Goal: Book appointment/travel/reservation

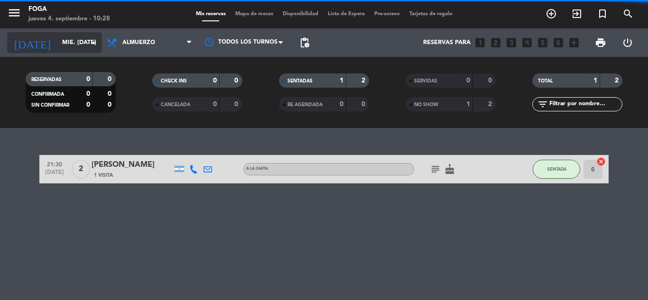
click at [58, 42] on input "mié. [DATE]" at bounding box center [97, 43] width 80 height 16
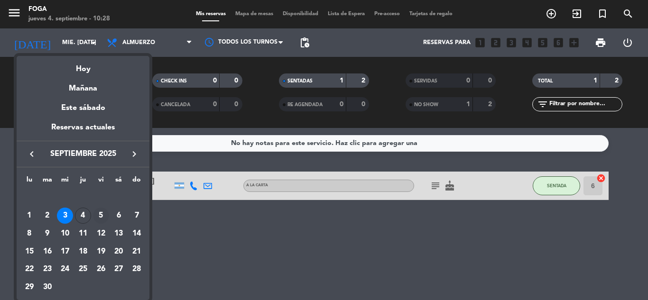
click at [98, 218] on div "5" at bounding box center [101, 216] width 16 height 16
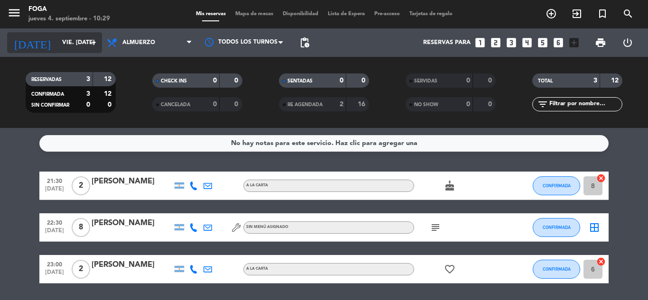
click at [78, 44] on input "vie. [DATE]" at bounding box center [97, 43] width 80 height 16
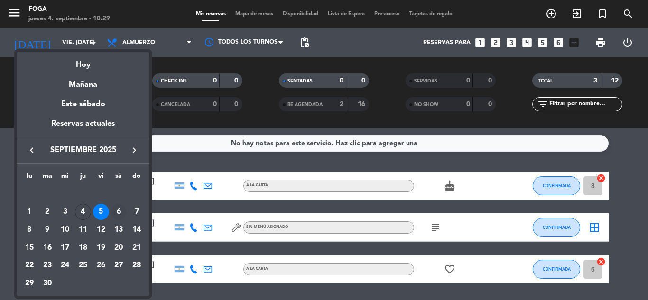
click at [118, 213] on div "6" at bounding box center [119, 212] width 16 height 16
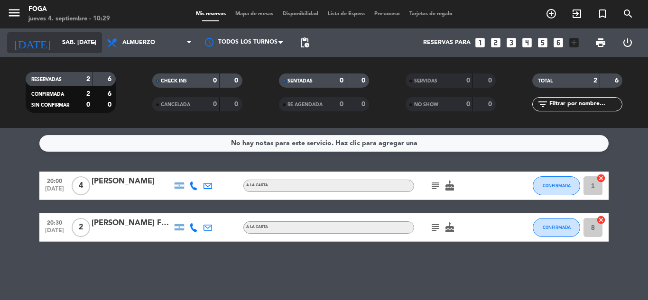
click at [90, 42] on icon "arrow_drop_down" at bounding box center [93, 42] width 11 height 11
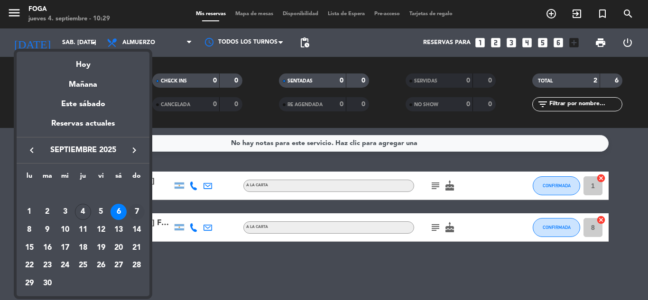
click at [139, 216] on div "7" at bounding box center [137, 212] width 16 height 16
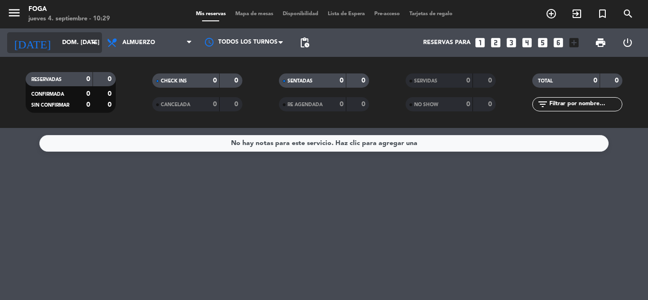
click at [78, 35] on input "dom. [DATE]" at bounding box center [97, 43] width 80 height 16
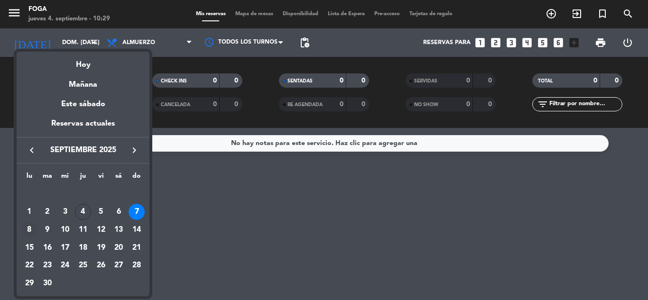
click at [33, 226] on div "8" at bounding box center [29, 230] width 16 height 16
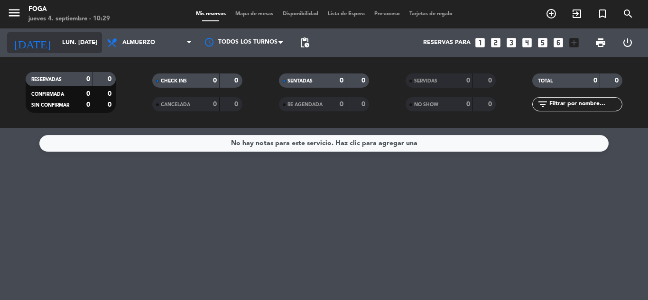
click at [76, 45] on input "lun. [DATE]" at bounding box center [97, 43] width 80 height 16
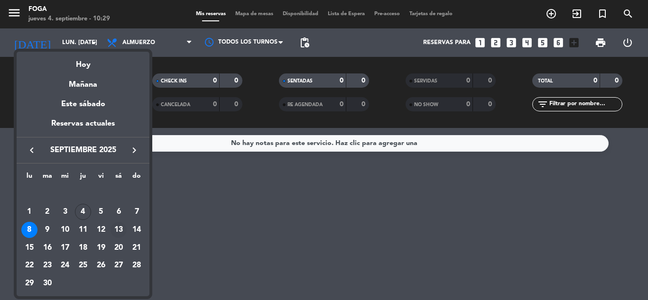
click at [122, 230] on div "13" at bounding box center [119, 230] width 16 height 16
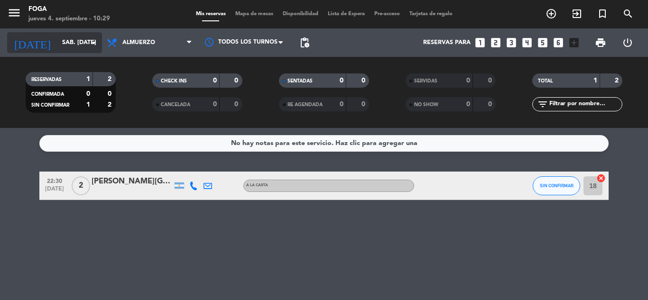
click at [71, 45] on input "sáb. [DATE]" at bounding box center [97, 43] width 80 height 16
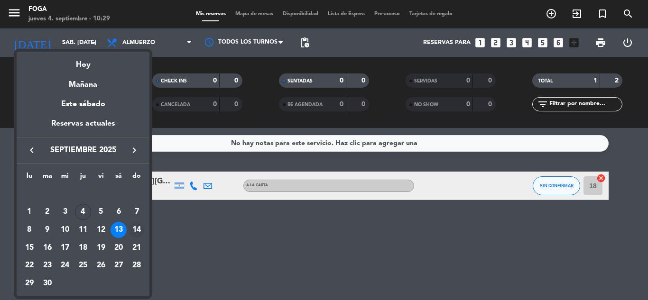
click at [139, 231] on div "14" at bounding box center [137, 230] width 16 height 16
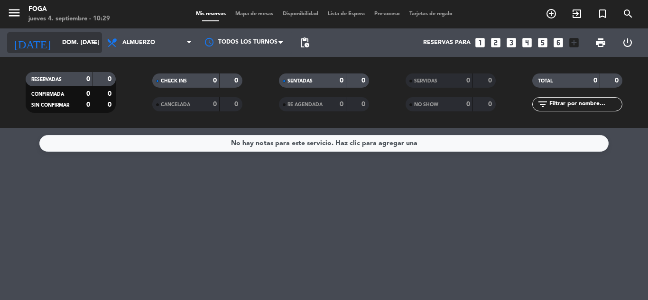
click at [63, 38] on input "dom. [DATE]" at bounding box center [97, 43] width 80 height 16
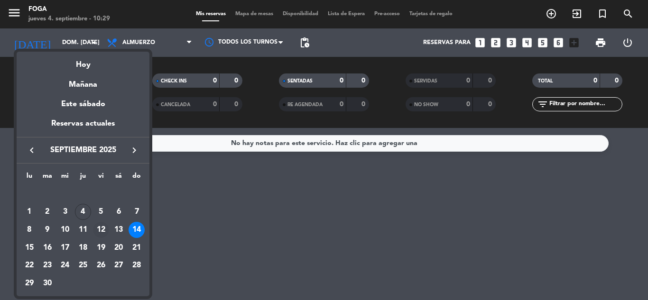
click at [105, 230] on div "12" at bounding box center [101, 230] width 16 height 16
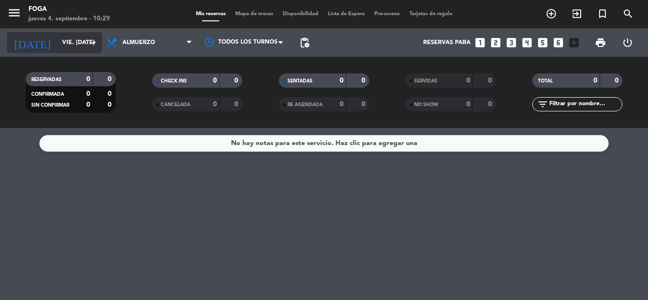
click at [57, 38] on input "vie. [DATE]" at bounding box center [97, 43] width 80 height 16
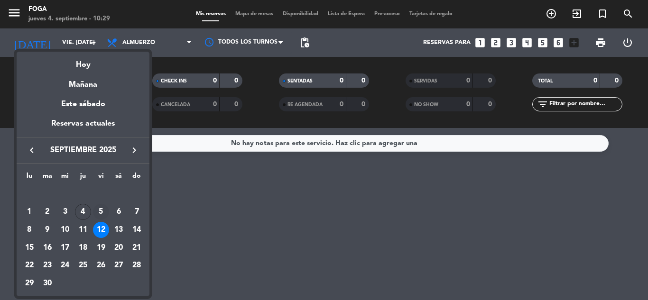
click at [106, 214] on div "5" at bounding box center [101, 212] width 16 height 16
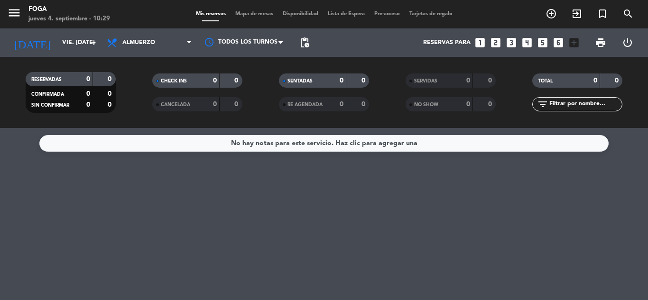
type input "vie. [DATE]"
